Goal: Use online tool/utility

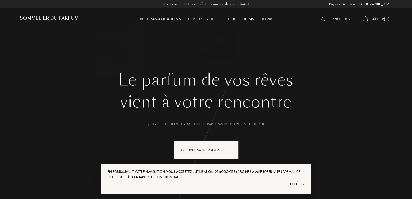
select select "FR"
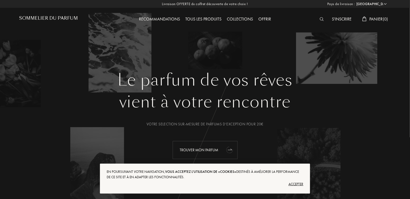
click at [214, 154] on div "Trouver mon parfum" at bounding box center [205, 150] width 65 height 18
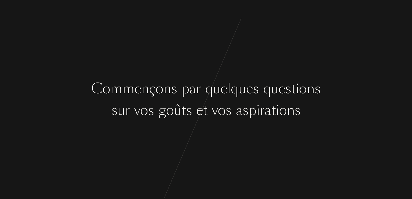
click at [227, 103] on div "s" at bounding box center [229, 110] width 6 height 20
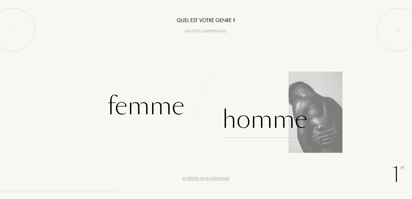
click at [273, 110] on div "Homme" at bounding box center [264, 119] width 85 height 36
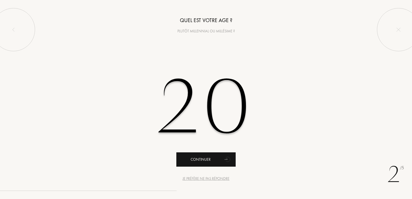
type input "20"
click at [229, 159] on icon "animation" at bounding box center [228, 159] width 5 height 5
